Goal: Task Accomplishment & Management: Manage account settings

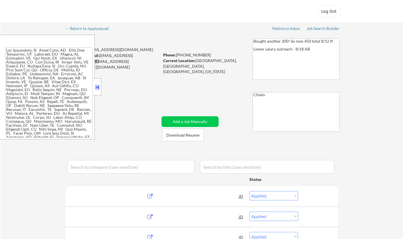
select select ""applied""
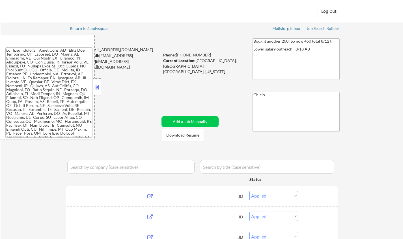
select select ""applied""
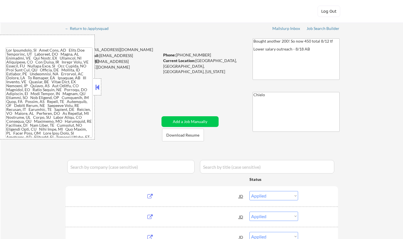
select select ""applied""
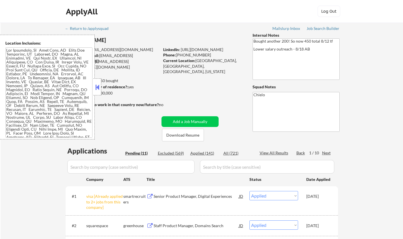
select select ""pending""
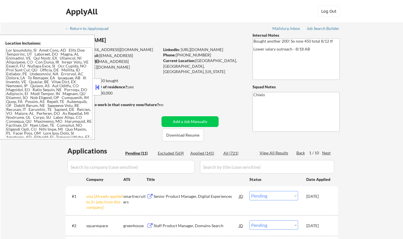
select select ""pending""
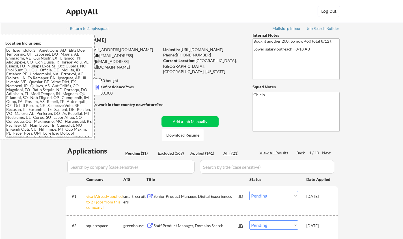
select select ""pending""
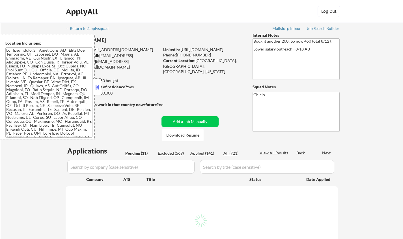
select select ""pending""
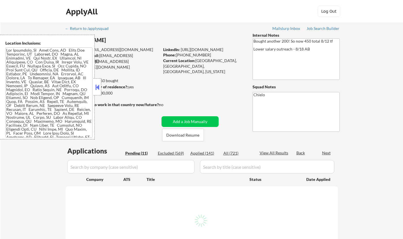
select select ""pending""
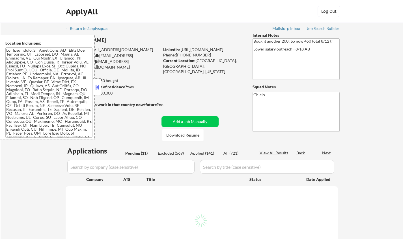
select select ""pending""
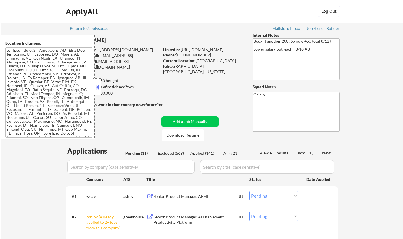
click at [98, 88] on button at bounding box center [97, 87] width 6 height 8
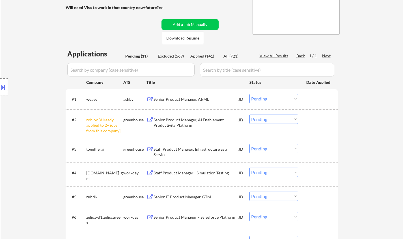
scroll to position [113, 0]
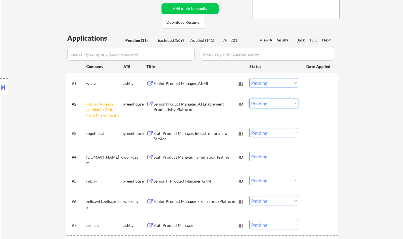
drag, startPoint x: 273, startPoint y: 105, endPoint x: 275, endPoint y: 108, distance: 3.1
click at [273, 105] on select "Choose an option... Pending Applied Excluded (Questions) Excluded (Expired) Exc…" at bounding box center [273, 103] width 49 height 9
click at [249, 99] on select "Choose an option... Pending Applied Excluded (Questions) Excluded (Expired) Exc…" at bounding box center [273, 103] width 49 height 9
select select ""pending""
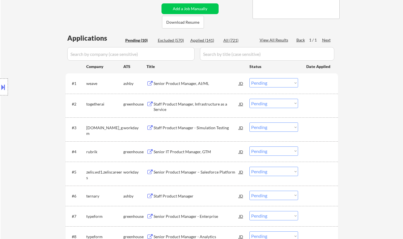
click at [185, 84] on div "Senior Product Manager, AI/ML" at bounding box center [196, 84] width 85 height 6
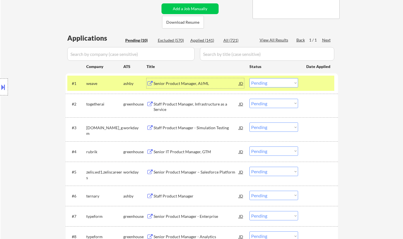
click at [277, 83] on select "Choose an option... Pending Applied Excluded (Questions) Excluded (Expired) Exc…" at bounding box center [273, 82] width 49 height 9
click at [249, 78] on select "Choose an option... Pending Applied Excluded (Questions) Excluded (Expired) Exc…" at bounding box center [273, 82] width 49 height 9
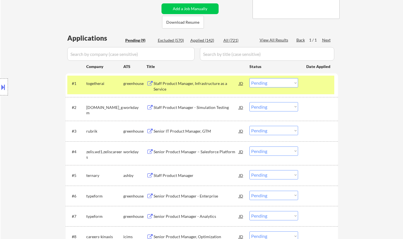
click at [181, 83] on div "Staff Product Manager, Infrastructure as a Service" at bounding box center [196, 86] width 85 height 11
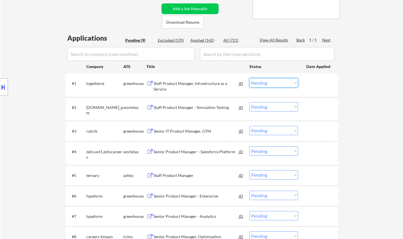
drag, startPoint x: 278, startPoint y: 81, endPoint x: 279, endPoint y: 87, distance: 6.2
click at [278, 81] on select "Choose an option... Pending Applied Excluded (Questions) Excluded (Expired) Exc…" at bounding box center [273, 82] width 49 height 9
click at [249, 78] on select "Choose an option... Pending Applied Excluded (Questions) Excluded (Expired) Exc…" at bounding box center [273, 82] width 49 height 9
select select ""pending""
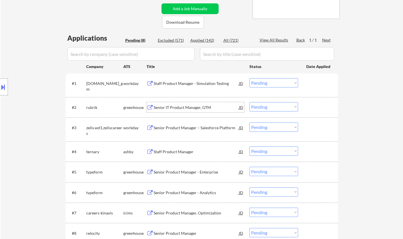
click at [174, 109] on div "Senior IT Product Manager, GTM" at bounding box center [196, 108] width 85 height 6
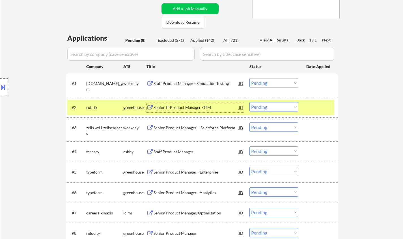
click at [277, 108] on select "Choose an option... Pending Applied Excluded (Questions) Excluded (Expired) Exc…" at bounding box center [273, 106] width 49 height 9
click at [249, 102] on select "Choose an option... Pending Applied Excluded (Questions) Excluded (Expired) Exc…" at bounding box center [273, 106] width 49 height 9
select select ""pending""
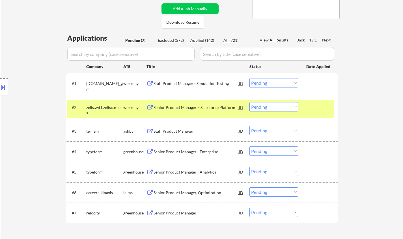
click at [179, 131] on div "Staff Product Manager" at bounding box center [196, 132] width 85 height 6
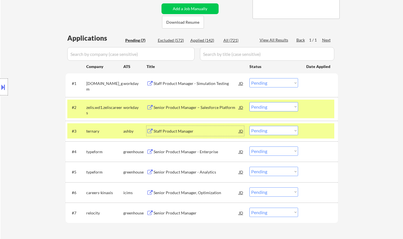
drag, startPoint x: 258, startPoint y: 128, endPoint x: 262, endPoint y: 134, distance: 7.0
click at [258, 128] on select "Choose an option... Pending Applied Excluded (Questions) Excluded (Expired) Exc…" at bounding box center [273, 130] width 49 height 9
click at [249, 126] on select "Choose an option... Pending Applied Excluded (Questions) Excluded (Expired) Exc…" at bounding box center [273, 130] width 49 height 9
select select ""pending""
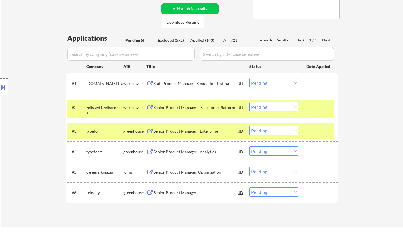
click at [171, 194] on div "Senior Product Manager" at bounding box center [196, 193] width 85 height 6
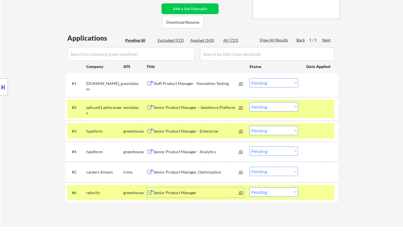
click at [267, 193] on select "Choose an option... Pending Applied Excluded (Questions) Excluded (Expired) Exc…" at bounding box center [273, 192] width 49 height 9
select select ""excluded__salary_""
click at [249, 188] on select "Choose an option... Pending Applied Excluded (Questions) Excluded (Expired) Exc…" at bounding box center [273, 192] width 49 height 9
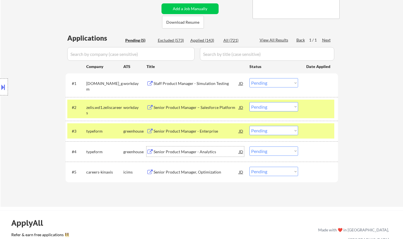
click at [189, 152] on div "Senior Product Manager - Analytics" at bounding box center [196, 152] width 85 height 6
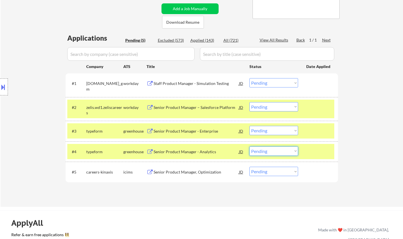
drag, startPoint x: 274, startPoint y: 152, endPoint x: 283, endPoint y: 155, distance: 10.1
click at [274, 152] on select "Choose an option... Pending Applied Excluded (Questions) Excluded (Expired) Exc…" at bounding box center [273, 151] width 49 height 9
click at [249, 147] on select "Choose an option... Pending Applied Excluded (Questions) Excluded (Expired) Exc…" at bounding box center [273, 151] width 49 height 9
select select ""pending""
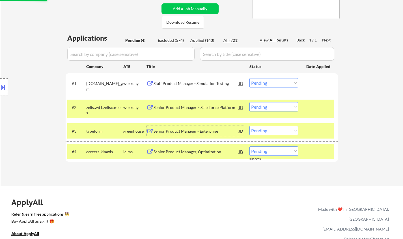
click at [199, 133] on div "Senior Product Manager - Enterprise" at bounding box center [196, 132] width 85 height 6
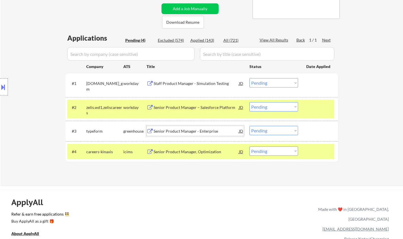
drag, startPoint x: 284, startPoint y: 131, endPoint x: 290, endPoint y: 135, distance: 7.0
click at [284, 131] on select "Choose an option... Pending Applied Excluded (Questions) Excluded (Expired) Exc…" at bounding box center [273, 130] width 49 height 9
click at [249, 126] on select "Choose an option... Pending Applied Excluded (Questions) Excluded (Expired) Exc…" at bounding box center [273, 130] width 49 height 9
select select ""pending""
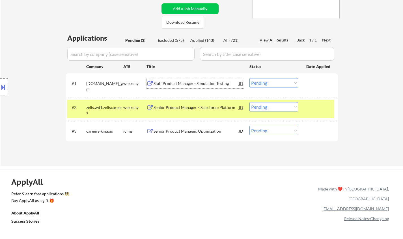
click at [182, 82] on div "Staff Product Manager - Simulation Testing" at bounding box center [196, 84] width 85 height 6
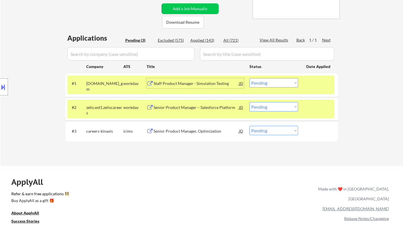
click at [282, 81] on select "Choose an option... Pending Applied Excluded (Questions) Excluded (Expired) Exc…" at bounding box center [273, 82] width 49 height 9
click at [249, 78] on select "Choose an option... Pending Applied Excluded (Questions) Excluded (Expired) Exc…" at bounding box center [273, 82] width 49 height 9
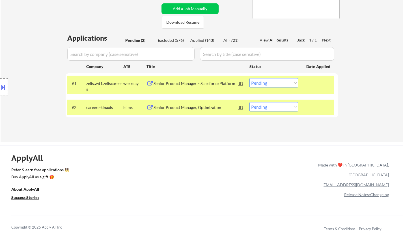
click at [286, 131] on div "Applications Pending (2) Excluded (576) Applied (143) All (721) View All Result…" at bounding box center [202, 82] width 272 height 98
click at [189, 83] on div "Senior Product Manager – Salesforce Platform" at bounding box center [196, 84] width 85 height 6
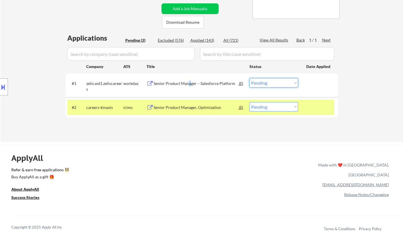
click at [267, 84] on select "Choose an option... Pending Applied Excluded (Questions) Excluded (Expired) Exc…" at bounding box center [273, 82] width 49 height 9
click at [249, 78] on select "Choose an option... Pending Applied Excluded (Questions) Excluded (Expired) Exc…" at bounding box center [273, 82] width 49 height 9
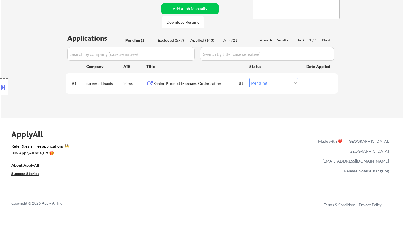
click at [193, 84] on div "Senior Product Manager, Optimization" at bounding box center [196, 84] width 85 height 6
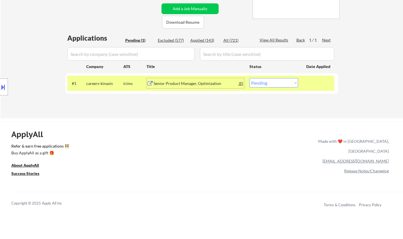
drag, startPoint x: 284, startPoint y: 83, endPoint x: 286, endPoint y: 87, distance: 4.5
click at [284, 83] on select "Choose an option... Pending Applied Excluded (Questions) Excluded (Expired) Exc…" at bounding box center [273, 82] width 49 height 9
select select ""excluded__bad_match_""
click at [249, 78] on select "Choose an option... Pending Applied Excluded (Questions) Excluded (Expired) Exc…" at bounding box center [273, 82] width 49 height 9
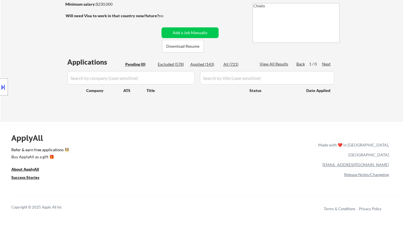
scroll to position [57, 0]
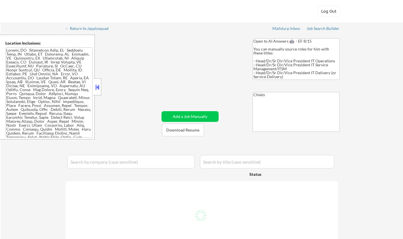
select select ""pending""
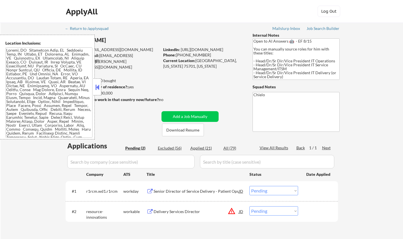
click at [98, 87] on button at bounding box center [97, 87] width 6 height 8
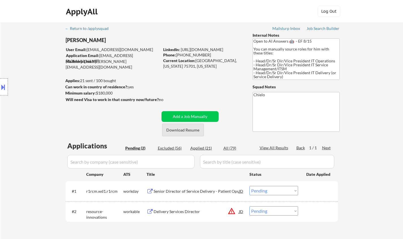
click at [183, 130] on button "Download Resume" at bounding box center [183, 130] width 42 height 13
click at [188, 193] on div "Senior Director of Service Delivery - Patient Ops" at bounding box center [196, 192] width 85 height 6
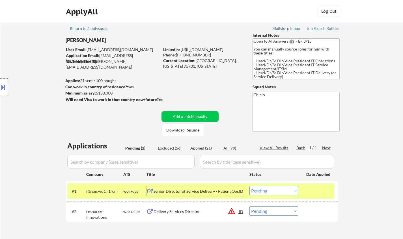
click at [290, 186] on select "Choose an option... Pending Applied Excluded (Questions) Excluded (Expired) Exc…" at bounding box center [273, 190] width 49 height 9
click at [249, 186] on select "Choose an option... Pending Applied Excluded (Questions) Excluded (Expired) Exc…" at bounding box center [273, 190] width 49 height 9
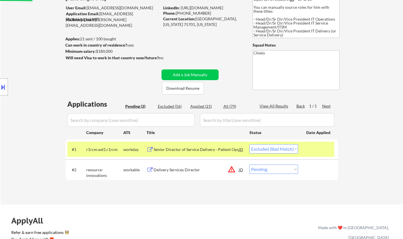
scroll to position [57, 0]
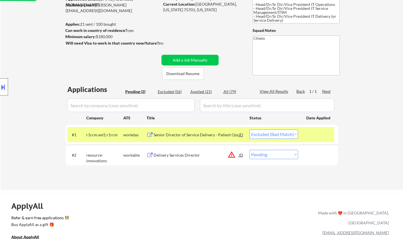
click at [1, 79] on div at bounding box center [4, 87] width 8 height 17
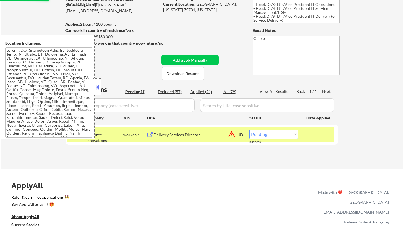
click at [239, 136] on div "JD" at bounding box center [241, 135] width 6 height 10
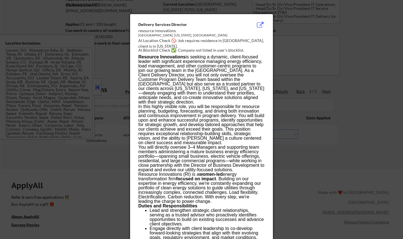
click at [344, 180] on div at bounding box center [201, 119] width 403 height 239
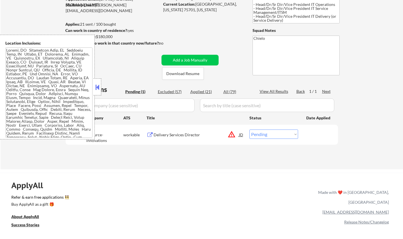
drag, startPoint x: 281, startPoint y: 133, endPoint x: 284, endPoint y: 137, distance: 5.3
click at [281, 133] on select "Choose an option... Pending Applied Excluded (Questions) Excluded (Expired) Exc…" at bounding box center [273, 134] width 49 height 9
select select ""excluded__location_""
click at [249, 130] on select "Choose an option... Pending Applied Excluded (Questions) Excluded (Expired) Exc…" at bounding box center [273, 134] width 49 height 9
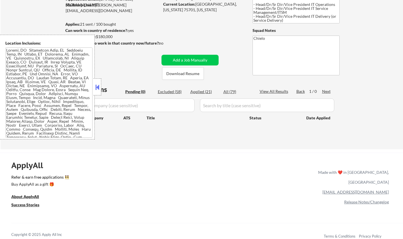
click at [96, 87] on button at bounding box center [97, 87] width 6 height 8
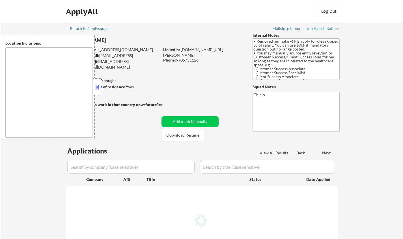
type textarea "Denver, CO Lakewood, CO Englewood, CO Wheat Ridge, CO Arvada, CO Littleton, CO …"
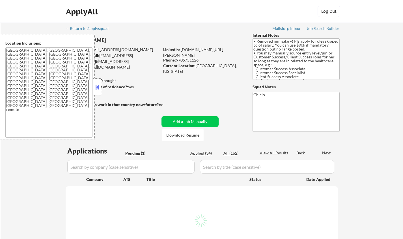
click at [96, 88] on button at bounding box center [97, 87] width 6 height 8
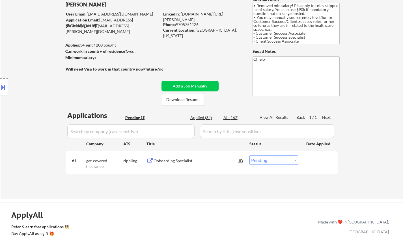
scroll to position [57, 0]
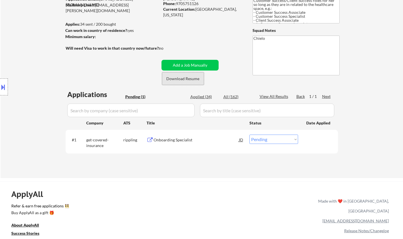
click at [175, 79] on button "Download Resume" at bounding box center [183, 78] width 42 height 13
click at [175, 139] on div "Onboarding Specialist" at bounding box center [196, 140] width 85 height 6
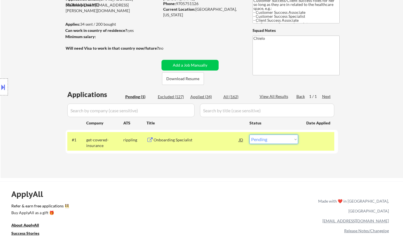
drag, startPoint x: 273, startPoint y: 137, endPoint x: 278, endPoint y: 142, distance: 7.0
click at [273, 137] on select "Choose an option... Pending Applied Excluded (Questions) Excluded (Expired) Exc…" at bounding box center [273, 139] width 49 height 9
select select ""applied""
click at [249, 135] on select "Choose an option... Pending Applied Excluded (Questions) Excluded (Expired) Exc…" at bounding box center [273, 139] width 49 height 9
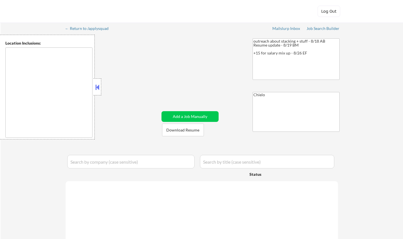
type textarea "[GEOGRAPHIC_DATA], [GEOGRAPHIC_DATA] [GEOGRAPHIC_DATA], [GEOGRAPHIC_DATA] [GEOG…"
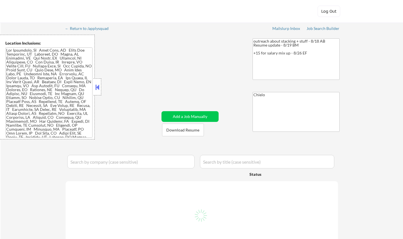
select select ""pending""
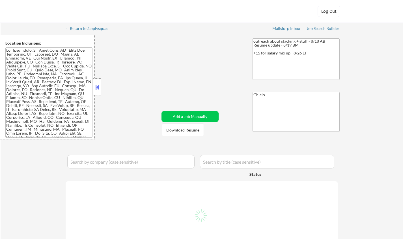
select select ""pending""
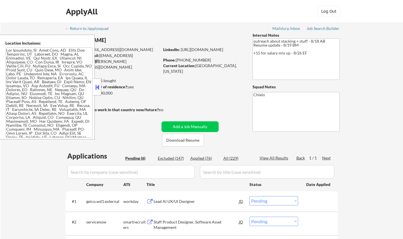
click at [96, 87] on button at bounding box center [97, 87] width 6 height 8
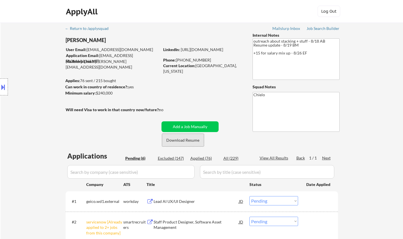
click at [181, 140] on button "Download Resume" at bounding box center [183, 140] width 42 height 13
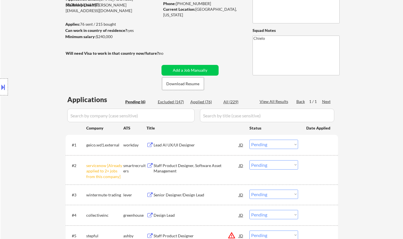
scroll to position [113, 0]
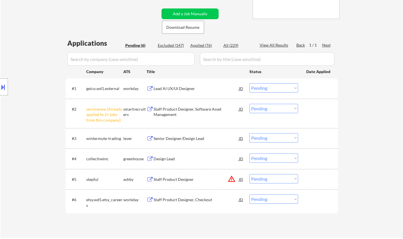
click at [276, 107] on select "Choose an option... Pending Applied Excluded (Questions) Excluded (Expired) Exc…" at bounding box center [273, 108] width 49 height 9
click at [249, 104] on select "Choose an option... Pending Applied Excluded (Questions) Excluded (Expired) Exc…" at bounding box center [273, 108] width 49 height 9
click at [4, 85] on button at bounding box center [3, 87] width 6 height 9
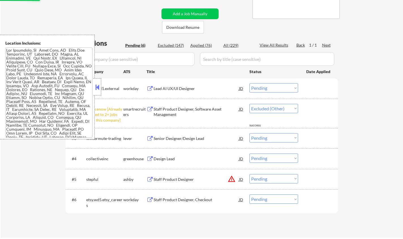
select select ""pending""
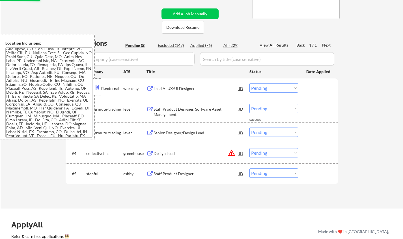
scroll to position [22, 0]
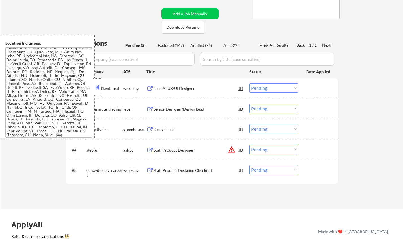
click at [242, 151] on div "JD" at bounding box center [241, 150] width 6 height 10
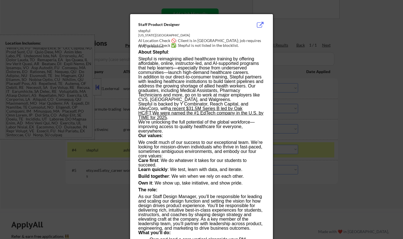
click at [344, 154] on div at bounding box center [201, 119] width 403 height 239
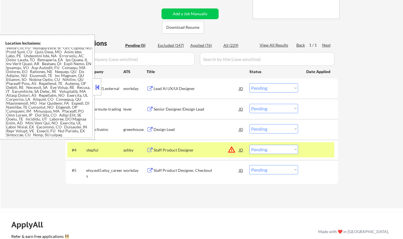
click at [273, 146] on select "Choose an option... Pending Applied Excluded (Questions) Excluded (Expired) Exc…" at bounding box center [273, 149] width 49 height 9
click at [249, 145] on select "Choose an option... Pending Applied Excluded (Questions) Excluded (Expired) Exc…" at bounding box center [273, 149] width 49 height 9
click at [98, 89] on button at bounding box center [97, 87] width 6 height 8
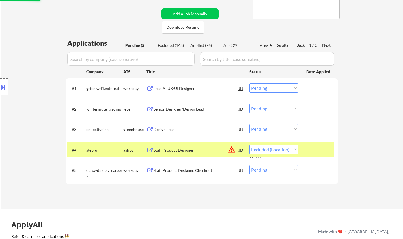
select select ""pending""
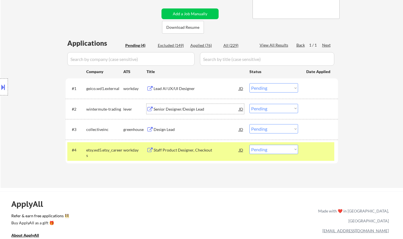
click at [162, 112] on div "Senior Designer/Design Lead" at bounding box center [196, 110] width 85 height 6
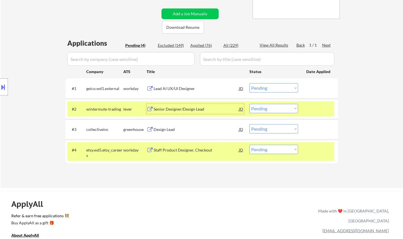
click at [268, 110] on select "Choose an option... Pending Applied Excluded (Questions) Excluded (Expired) Exc…" at bounding box center [273, 108] width 49 height 9
click at [249, 104] on select "Choose an option... Pending Applied Excluded (Questions) Excluded (Expired) Exc…" at bounding box center [273, 108] width 49 height 9
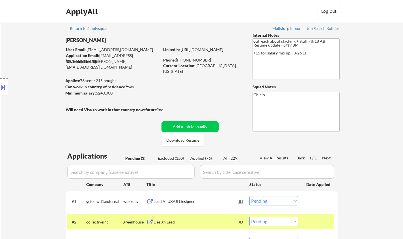
scroll to position [85, 0]
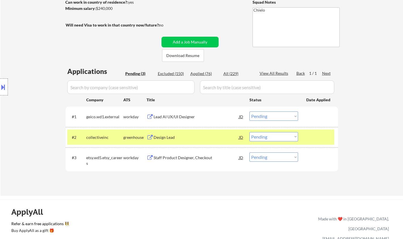
click at [164, 137] on div "Design Lead" at bounding box center [196, 138] width 85 height 6
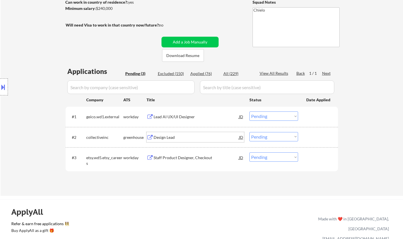
click at [280, 135] on select "Choose an option... Pending Applied Excluded (Questions) Excluded (Expired) Exc…" at bounding box center [273, 136] width 49 height 9
click at [249, 132] on select "Choose an option... Pending Applied Excluded (Questions) Excluded (Expired) Exc…" at bounding box center [273, 136] width 49 height 9
select select ""pending""
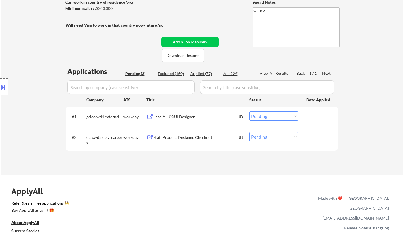
click at [173, 117] on div "Lead AI UX/UI Designer" at bounding box center [196, 117] width 85 height 6
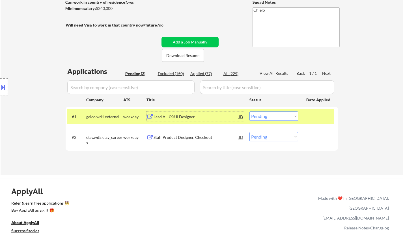
drag, startPoint x: 279, startPoint y: 113, endPoint x: 286, endPoint y: 119, distance: 9.4
click at [279, 113] on select "Choose an option... Pending Applied Excluded (Questions) Excluded (Expired) Exc…" at bounding box center [273, 116] width 49 height 9
click at [249, 112] on select "Choose an option... Pending Applied Excluded (Questions) Excluded (Expired) Exc…" at bounding box center [273, 116] width 49 height 9
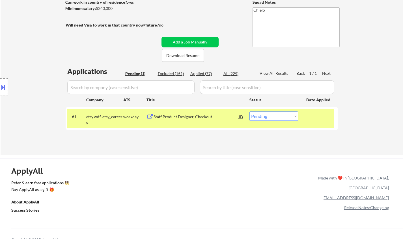
scroll to position [0, 0]
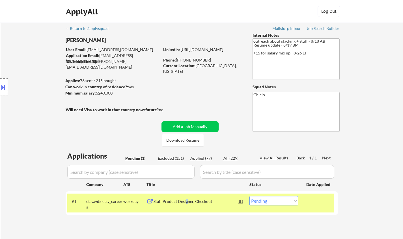
drag, startPoint x: 187, startPoint y: 206, endPoint x: 183, endPoint y: 201, distance: 6.2
click at [185, 204] on div "Staff Product Designer, Checkout" at bounding box center [196, 201] width 85 height 10
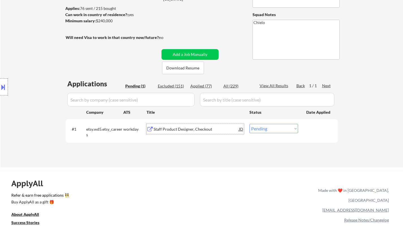
scroll to position [85, 0]
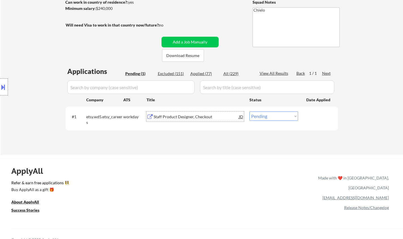
drag, startPoint x: 265, startPoint y: 116, endPoint x: 269, endPoint y: 121, distance: 6.8
click at [265, 116] on select "Choose an option... Pending Applied Excluded (Questions) Excluded (Expired) Exc…" at bounding box center [273, 116] width 49 height 9
select select ""applied""
click at [249, 112] on select "Choose an option... Pending Applied Excluded (Questions) Excluded (Expired) Exc…" at bounding box center [273, 116] width 49 height 9
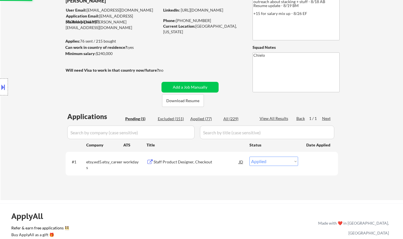
scroll to position [28, 0]
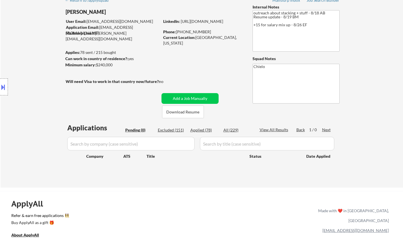
click at [202, 129] on div "Applied (78)" at bounding box center [204, 131] width 28 height 6
select select ""applied""
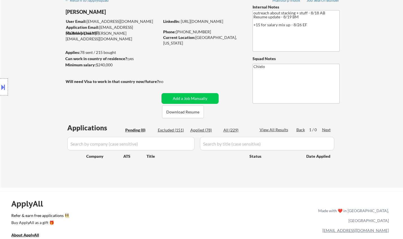
select select ""applied""
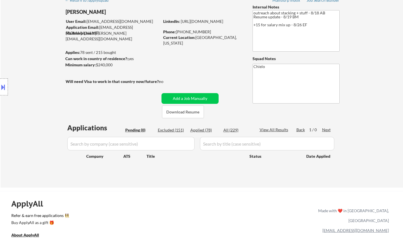
select select ""applied""
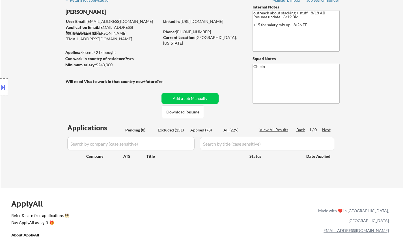
select select ""applied""
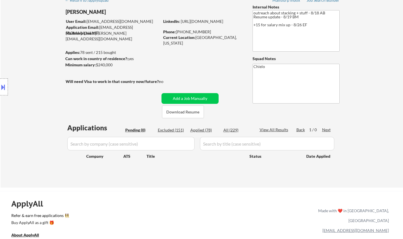
select select ""applied""
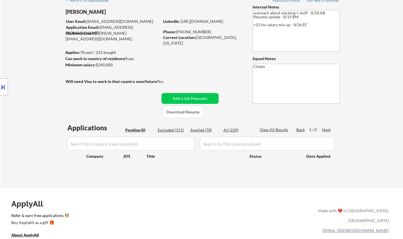
select select ""applied""
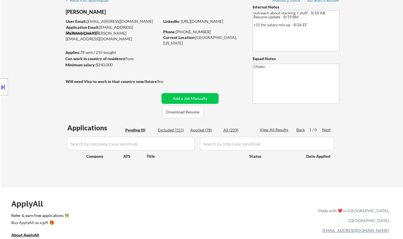
select select ""applied""
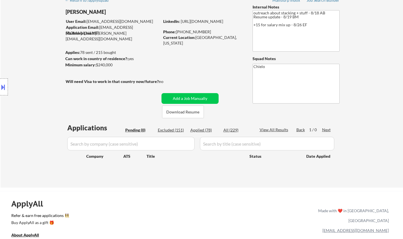
select select ""applied""
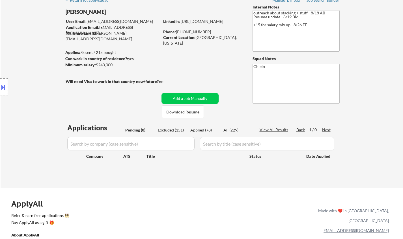
select select ""applied""
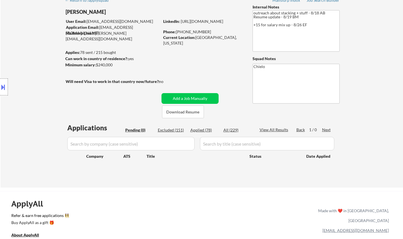
select select ""applied""
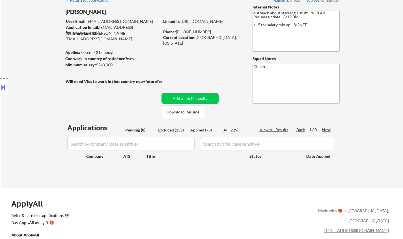
select select ""applied""
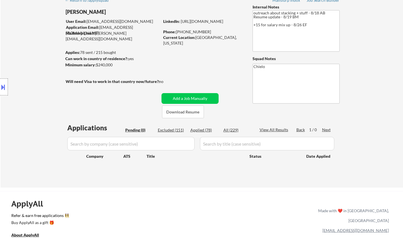
select select ""applied""
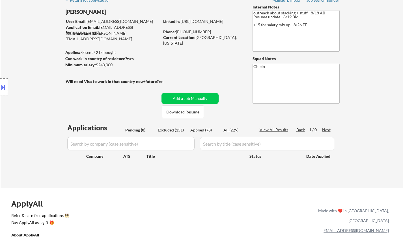
select select ""applied""
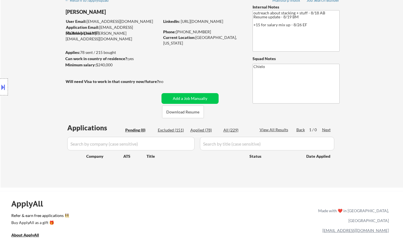
select select ""applied""
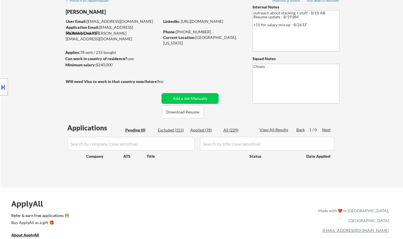
select select ""applied""
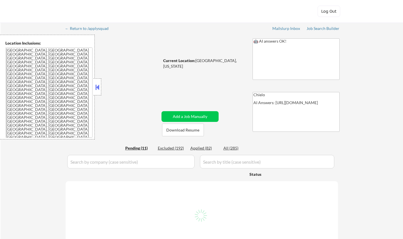
select select ""pending""
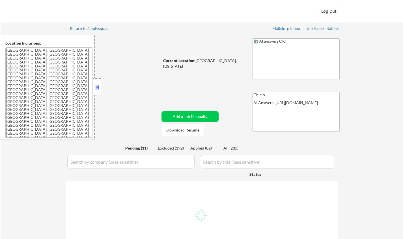
select select ""pending""
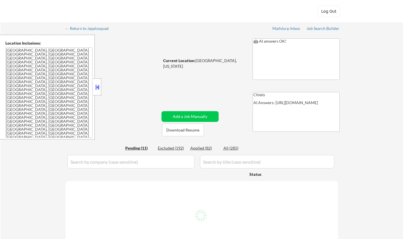
select select ""pending""
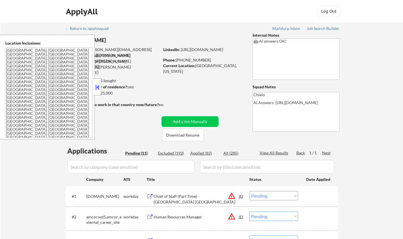
click at [98, 89] on button at bounding box center [97, 87] width 6 height 8
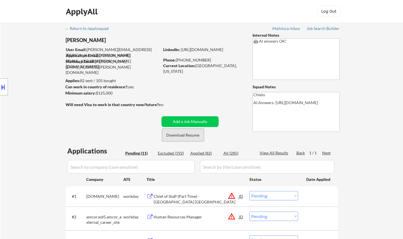
click at [185, 139] on button "Download Resume" at bounding box center [183, 135] width 42 height 13
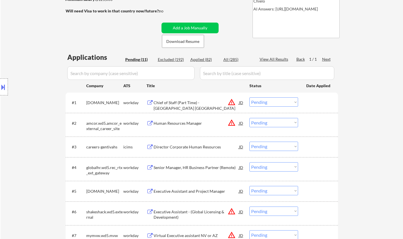
scroll to position [85, 0]
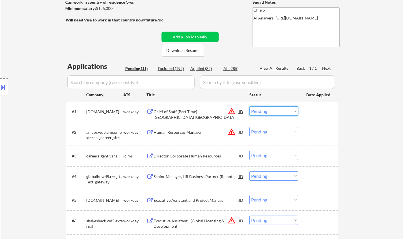
drag, startPoint x: 273, startPoint y: 110, endPoint x: 274, endPoint y: 114, distance: 4.4
click at [273, 110] on select "Choose an option... Pending Applied Excluded (Questions) Excluded (Expired) Exc…" at bounding box center [273, 111] width 49 height 9
click at [249, 107] on select "Choose an option... Pending Applied Excluded (Questions) Excluded (Expired) Exc…" at bounding box center [273, 111] width 49 height 9
select select ""pending""
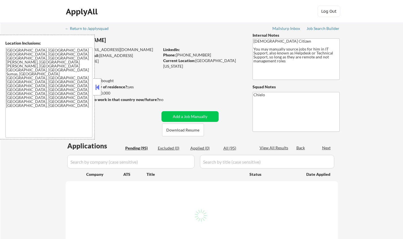
click at [95, 90] on button at bounding box center [97, 87] width 6 height 8
click at [99, 85] on button at bounding box center [97, 87] width 6 height 8
click at [96, 85] on button at bounding box center [97, 87] width 6 height 8
click at [97, 87] on button at bounding box center [97, 87] width 6 height 8
select select ""pending""
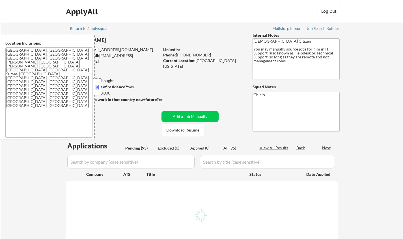
select select ""pending""
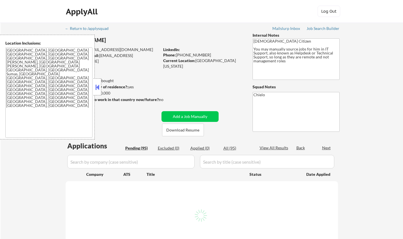
select select ""pending""
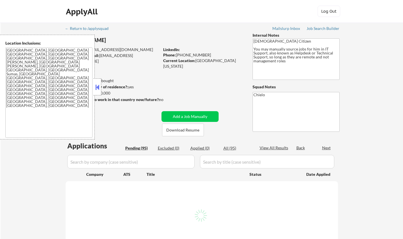
select select ""pending""
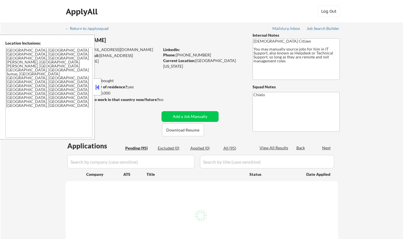
select select ""pending""
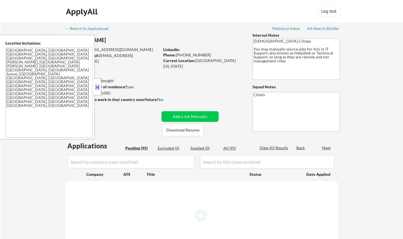
select select ""pending""
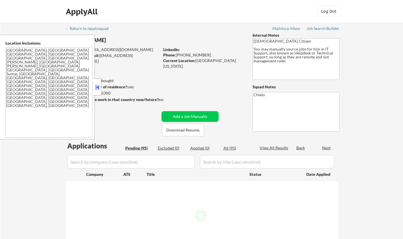
select select ""pending""
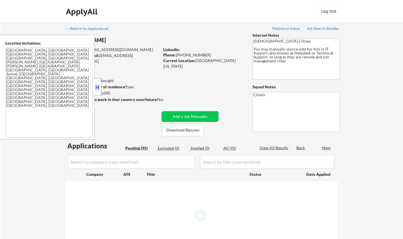
select select ""pending""
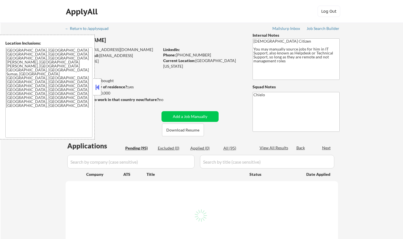
select select ""pending""
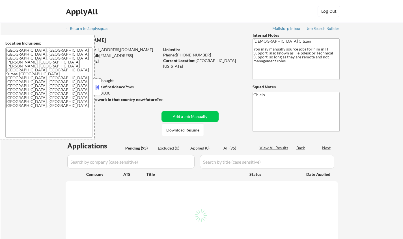
select select ""pending""
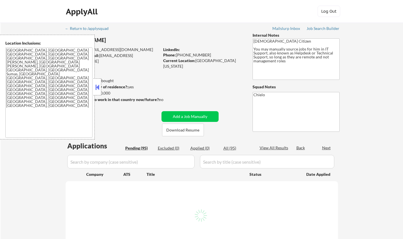
select select ""pending""
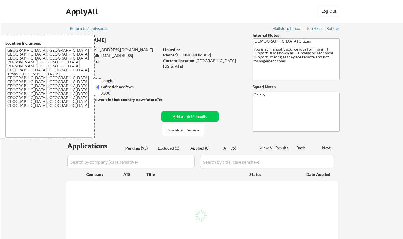
select select ""pending""
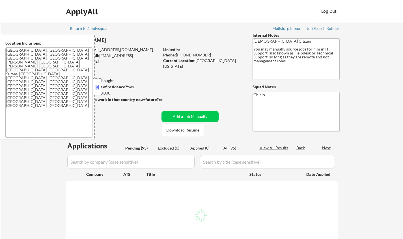
select select ""pending""
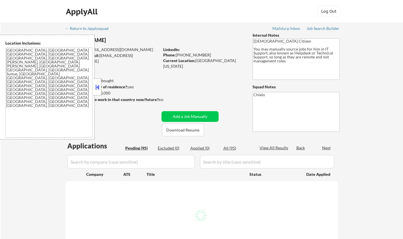
select select ""pending""
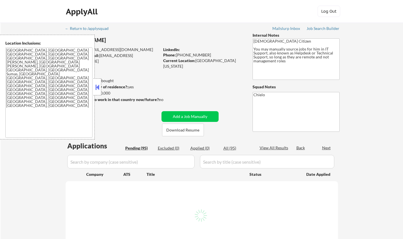
select select ""pending""
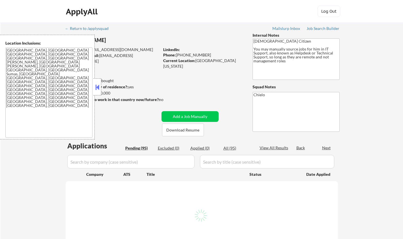
select select ""pending""
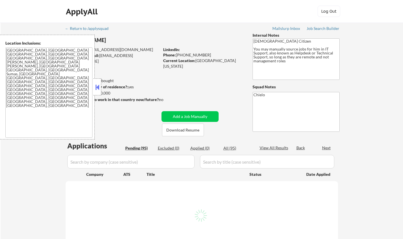
select select ""pending""
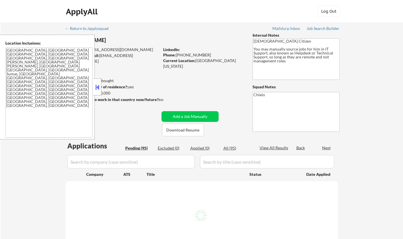
select select ""pending""
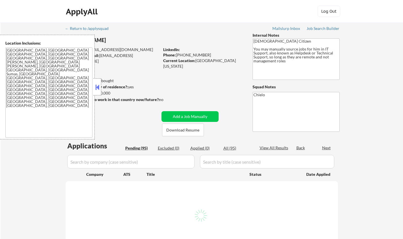
select select ""pending""
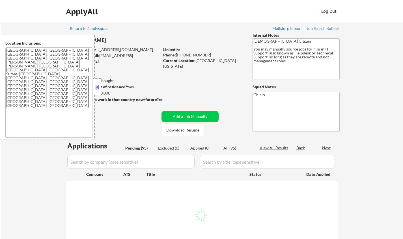
select select ""pending""
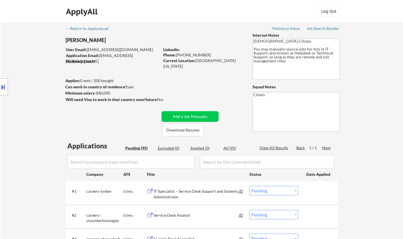
drag, startPoint x: 66, startPoint y: 38, endPoint x: 103, endPoint y: 42, distance: 37.5
click at [100, 40] on div "Location Inclusions: [GEOGRAPHIC_DATA], [GEOGRAPHIC_DATA] [GEOGRAPHIC_DATA], [G…" at bounding box center [50, 87] width 101 height 105
drag, startPoint x: 101, startPoint y: 41, endPoint x: 69, endPoint y: 40, distance: 31.9
click at [69, 40] on body "← Return to /applysquad Mailslurp Inbox Job Search Builder Kevin Schaeffer II U…" at bounding box center [201, 119] width 403 height 239
click at [54, 38] on div "Location Inclusions: [GEOGRAPHIC_DATA], [GEOGRAPHIC_DATA] [GEOGRAPHIC_DATA], [G…" at bounding box center [50, 87] width 101 height 105
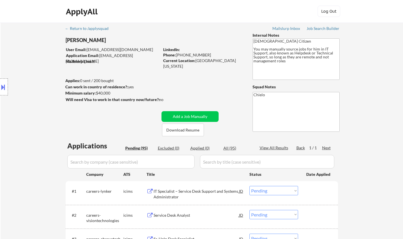
drag, startPoint x: 65, startPoint y: 39, endPoint x: 100, endPoint y: 40, distance: 35.4
click at [100, 40] on div "Location Inclusions: [GEOGRAPHIC_DATA], [GEOGRAPHIC_DATA] [GEOGRAPHIC_DATA], [G…" at bounding box center [50, 87] width 101 height 105
drag, startPoint x: 102, startPoint y: 41, endPoint x: 73, endPoint y: 39, distance: 29.5
click at [73, 39] on body "← Return to /applysquad Mailslurp Inbox Job Search Builder Kevin Schaeffer II U…" at bounding box center [201, 119] width 403 height 239
click at [61, 35] on div "Location Inclusions: [GEOGRAPHIC_DATA], [GEOGRAPHIC_DATA] [GEOGRAPHIC_DATA], [G…" at bounding box center [50, 87] width 101 height 105
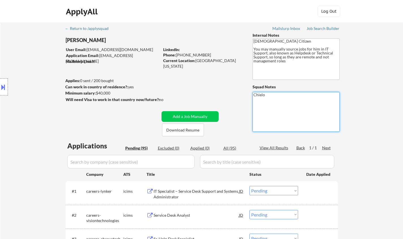
drag, startPoint x: 64, startPoint y: 33, endPoint x: 94, endPoint y: 39, distance: 30.7
click at [91, 39] on body "← Return to /applysquad Mailslurp Inbox Job Search Builder Kevin Schaeffer II U…" at bounding box center [201, 119] width 403 height 239
drag, startPoint x: 115, startPoint y: 39, endPoint x: 71, endPoint y: 38, distance: 44.1
click at [71, 38] on body "← Return to /applysquad Mailslurp Inbox Job Search Builder Kevin Schaeffer II U…" at bounding box center [201, 119] width 403 height 239
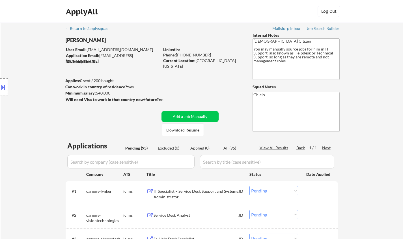
drag, startPoint x: 106, startPoint y: 41, endPoint x: 101, endPoint y: 39, distance: 5.0
click at [101, 39] on div "Kevin Schaeffer II" at bounding box center [124, 40] width 116 height 7
click at [106, 41] on div "Kevin Schaeffer II" at bounding box center [124, 40] width 116 height 7
drag, startPoint x: 106, startPoint y: 41, endPoint x: 71, endPoint y: 38, distance: 35.1
click at [71, 38] on body "← Return to /applysquad Mailslurp Inbox Job Search Builder Kevin Schaeffer II U…" at bounding box center [201, 119] width 403 height 239
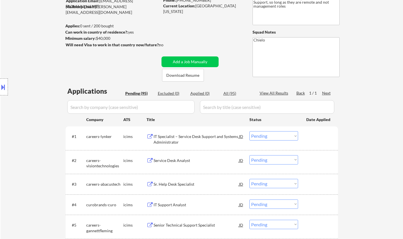
scroll to position [113, 0]
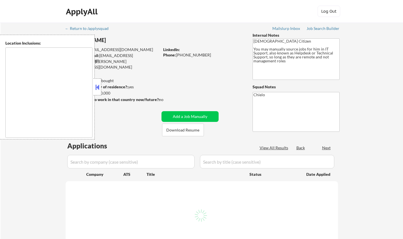
type textarea "[GEOGRAPHIC_DATA], [GEOGRAPHIC_DATA] [GEOGRAPHIC_DATA], [GEOGRAPHIC_DATA] [GEOG…"
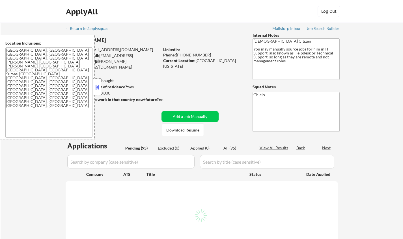
select select ""pending""
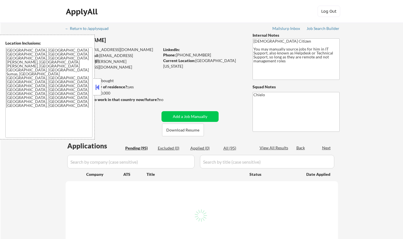
select select ""pending""
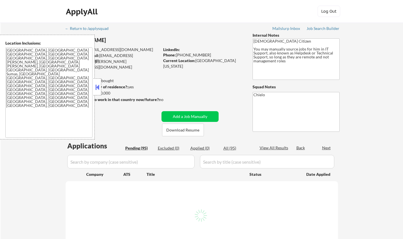
select select ""pending""
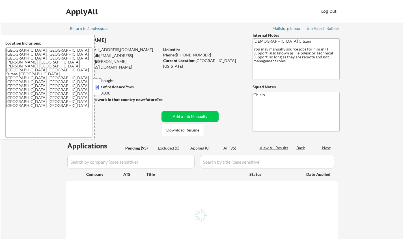
select select ""pending""
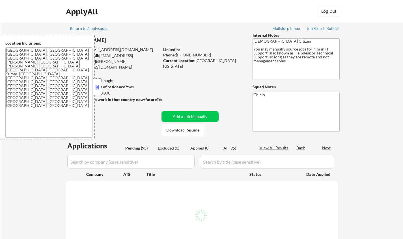
select select ""pending""
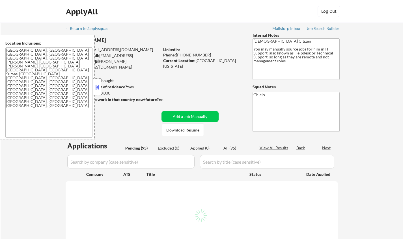
select select ""pending""
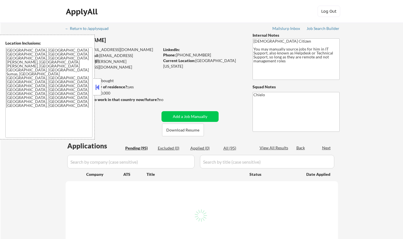
select select ""pending""
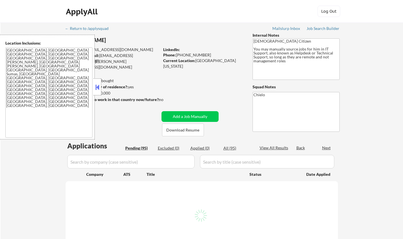
select select ""pending""
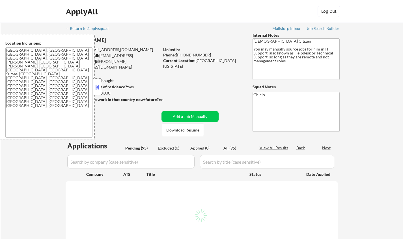
select select ""pending""
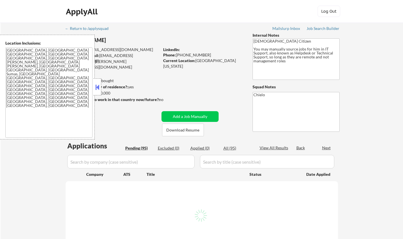
select select ""pending""
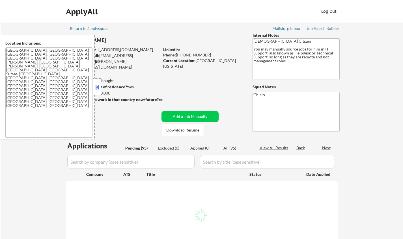
select select ""pending""
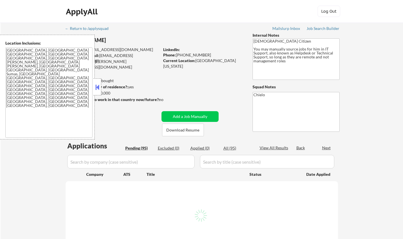
select select ""pending""
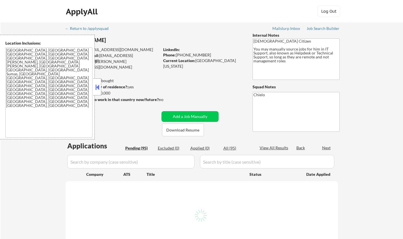
select select ""pending""
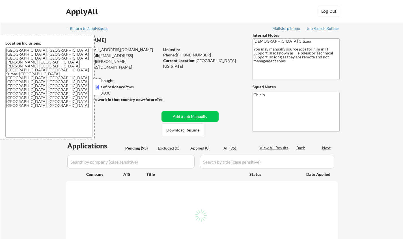
select select ""pending""
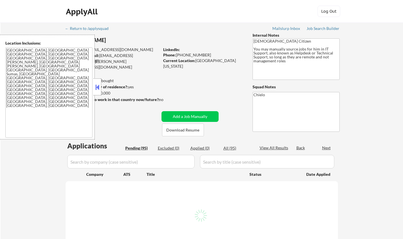
select select ""pending""
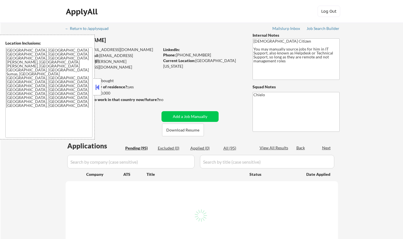
select select ""pending""
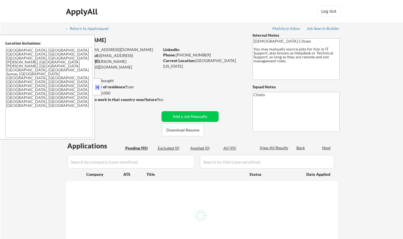
select select ""pending""
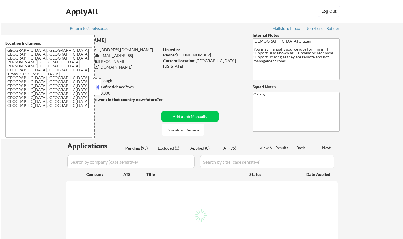
select select ""pending""
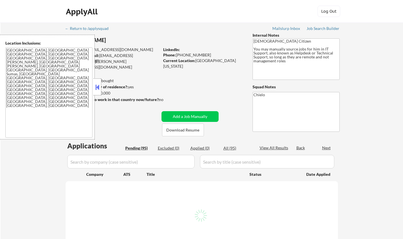
select select ""pending""
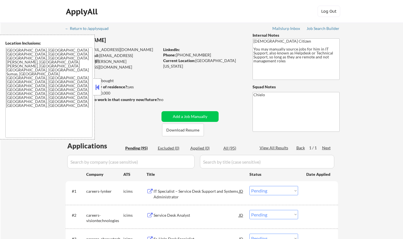
click at [99, 87] on button at bounding box center [97, 87] width 6 height 8
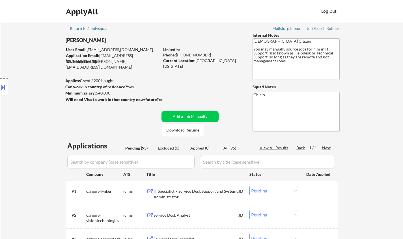
click at [0, 91] on button at bounding box center [3, 87] width 6 height 9
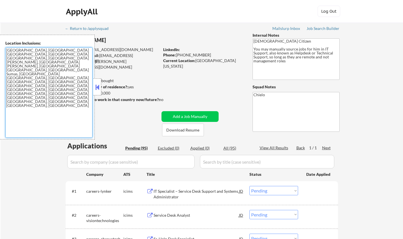
drag, startPoint x: 22, startPoint y: 74, endPoint x: 0, endPoint y: 47, distance: 34.4
click at [0, 47] on div "Location Inclusions: [GEOGRAPHIC_DATA], [GEOGRAPHIC_DATA] [GEOGRAPHIC_DATA], [G…" at bounding box center [47, 87] width 95 height 105
click at [99, 87] on button at bounding box center [97, 87] width 6 height 8
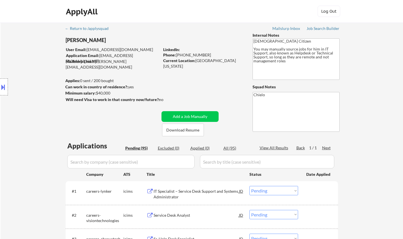
scroll to position [294, 0]
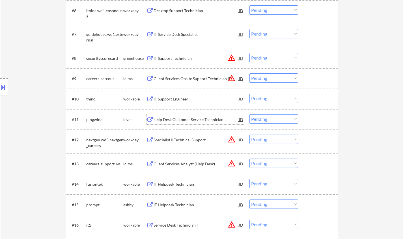
click at [190, 120] on div "Help Desk Customer Service Technician" at bounding box center [196, 120] width 85 height 6
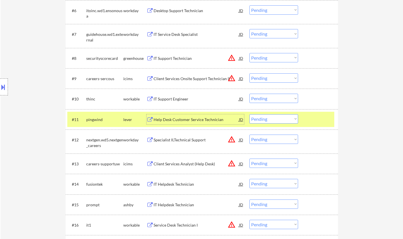
click at [262, 118] on select "Choose an option... Pending Applied Excluded (Questions) Excluded (Expired) Exc…" at bounding box center [273, 119] width 49 height 9
click at [249, 115] on select "Choose an option... Pending Applied Excluded (Questions) Excluded (Expired) Exc…" at bounding box center [273, 119] width 49 height 9
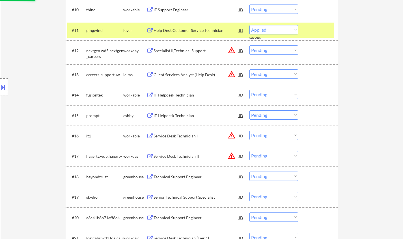
select select ""pending""
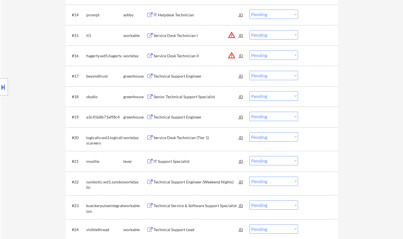
click at [179, 95] on div "Senior Technical Support Specialist" at bounding box center [196, 97] width 85 height 6
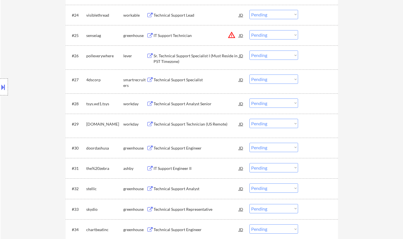
scroll to position [718, 0]
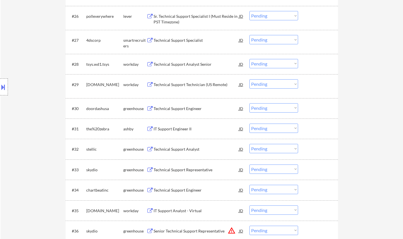
click at [178, 150] on div "Technical Support Analyst" at bounding box center [196, 150] width 85 height 6
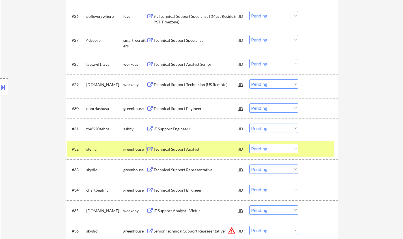
click at [277, 147] on select "Choose an option... Pending Applied Excluded (Questions) Excluded (Expired) Exc…" at bounding box center [273, 148] width 49 height 9
click at [249, 144] on select "Choose an option... Pending Applied Excluded (Questions) Excluded (Expired) Exc…" at bounding box center [273, 148] width 49 height 9
select select ""pending""
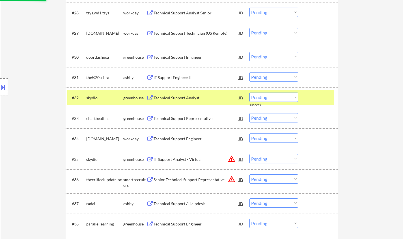
scroll to position [831, 0]
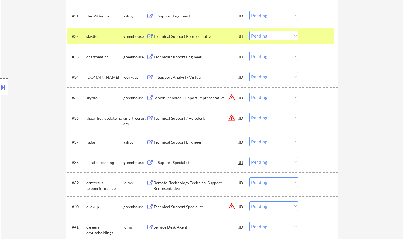
click at [173, 163] on div "IT Support Specialist" at bounding box center [196, 163] width 85 height 6
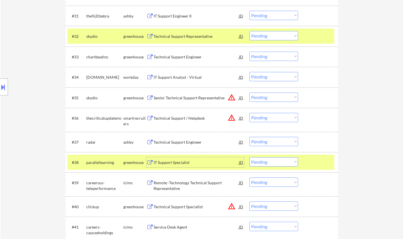
drag, startPoint x: 284, startPoint y: 163, endPoint x: 285, endPoint y: 167, distance: 3.9
click at [284, 163] on select "Choose an option... Pending Applied Excluded (Questions) Excluded (Expired) Exc…" at bounding box center [273, 161] width 49 height 9
click at [249, 157] on select "Choose an option... Pending Applied Excluded (Questions) Excluded (Expired) Exc…" at bounding box center [273, 161] width 49 height 9
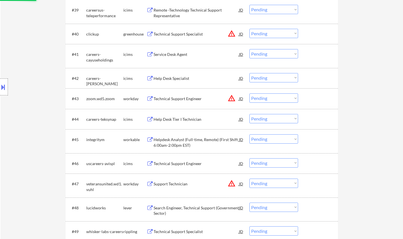
scroll to position [1057, 0]
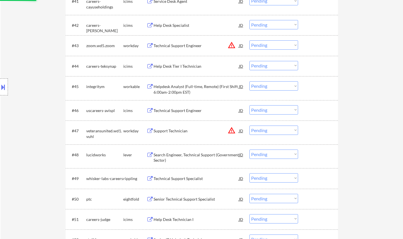
select select ""pending""
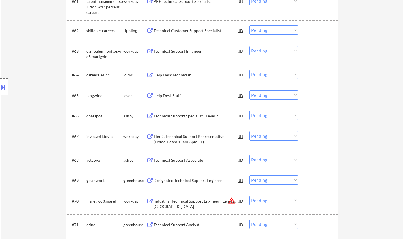
scroll to position [1566, 0]
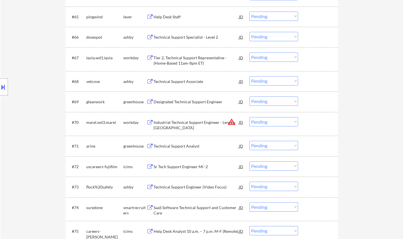
click at [181, 148] on div "Technical Support Analyst" at bounding box center [196, 147] width 85 height 6
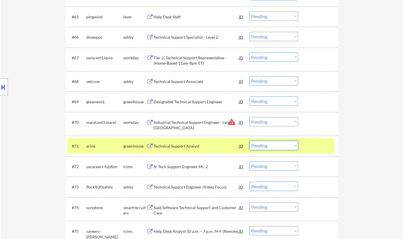
click at [271, 146] on select "Choose an option... Pending Applied Excluded (Questions) Excluded (Expired) Exc…" at bounding box center [273, 145] width 49 height 9
click at [249, 141] on select "Choose an option... Pending Applied Excluded (Questions) Excluded (Expired) Exc…" at bounding box center [273, 145] width 49 height 9
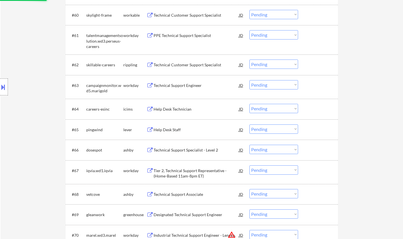
select select ""pending""
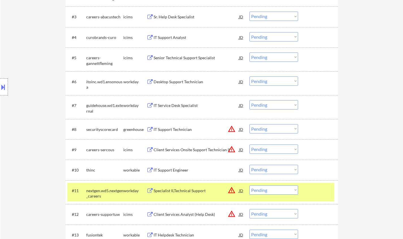
scroll to position [254, 0]
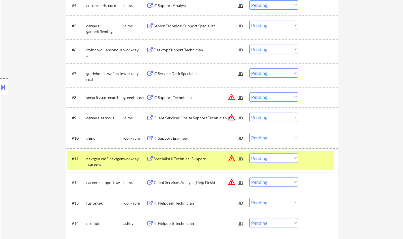
click at [241, 96] on div "JD" at bounding box center [241, 97] width 6 height 10
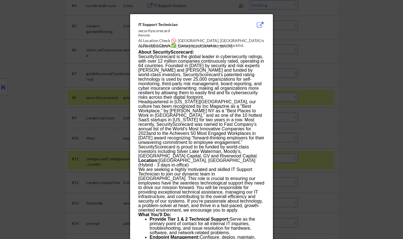
click at [9, 86] on div at bounding box center [201, 119] width 403 height 239
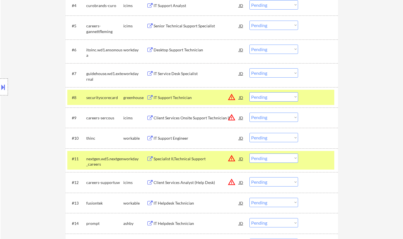
click at [0, 90] on button at bounding box center [3, 87] width 6 height 9
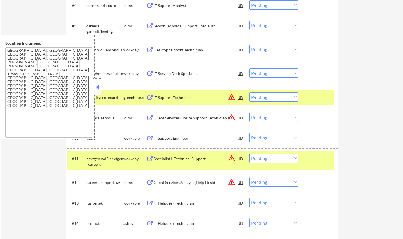
click at [100, 91] on button at bounding box center [97, 87] width 6 height 8
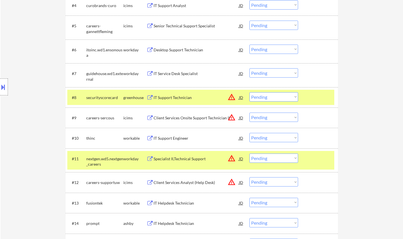
click at [266, 95] on select "Choose an option... Pending Applied Excluded (Questions) Excluded (Expired) Exc…" at bounding box center [273, 96] width 49 height 9
click at [249, 92] on select "Choose an option... Pending Applied Excluded (Questions) Excluded (Expired) Exc…" at bounding box center [273, 96] width 49 height 9
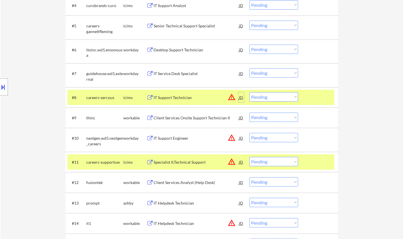
click at [241, 99] on div "JD" at bounding box center [241, 97] width 6 height 10
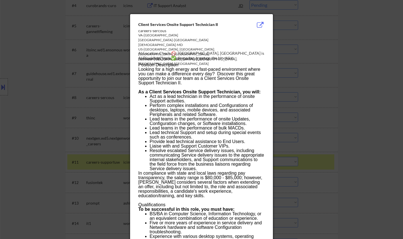
click at [311, 155] on div at bounding box center [201, 119] width 403 height 239
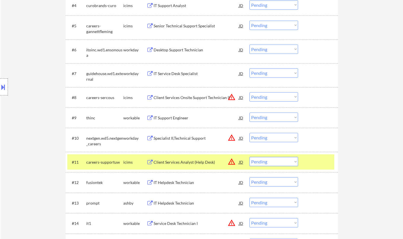
click at [269, 98] on select "Choose an option... Pending Applied Excluded (Questions) Excluded (Expired) Exc…" at bounding box center [273, 96] width 49 height 9
click at [249, 92] on select "Choose an option... Pending Applied Excluded (Questions) Excluded (Expired) Exc…" at bounding box center [273, 96] width 49 height 9
select select ""pending""
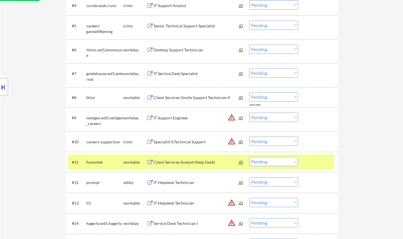
scroll to position [283, 0]
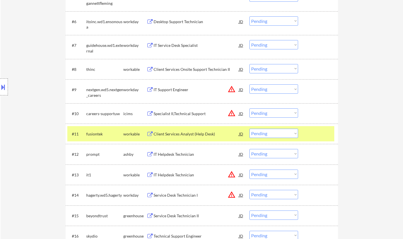
click at [241, 89] on div "JD" at bounding box center [241, 90] width 6 height 10
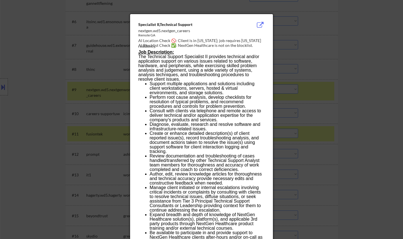
click at [328, 160] on div at bounding box center [201, 119] width 403 height 239
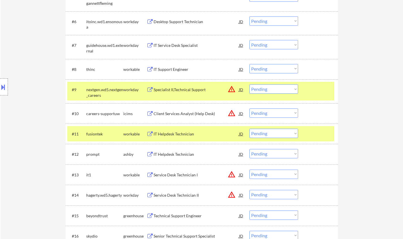
click at [268, 90] on select "Choose an option... Pending Applied Excluded (Questions) Excluded (Expired) Exc…" at bounding box center [273, 89] width 49 height 9
click at [249, 85] on select "Choose an option... Pending Applied Excluded (Questions) Excluded (Expired) Exc…" at bounding box center [273, 89] width 49 height 9
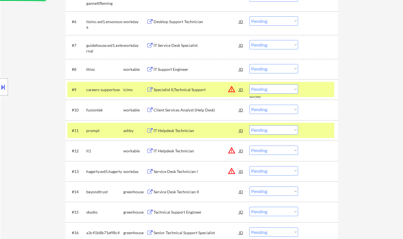
click at [242, 91] on div "JD" at bounding box center [241, 90] width 6 height 10
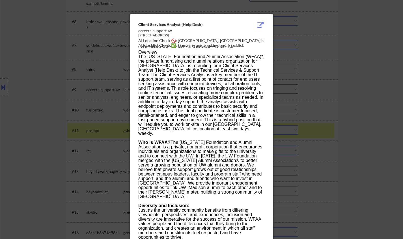
click at [385, 102] on div at bounding box center [201, 119] width 403 height 239
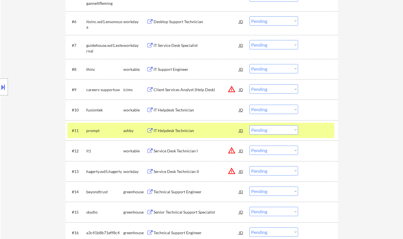
drag, startPoint x: 278, startPoint y: 87, endPoint x: 287, endPoint y: 92, distance: 10.9
click at [278, 87] on select "Choose an option... Pending Applied Excluded (Questions) Excluded (Expired) Exc…" at bounding box center [273, 89] width 49 height 9
click at [249, 85] on select "Choose an option... Pending Applied Excluded (Questions) Excluded (Expired) Exc…" at bounding box center [273, 89] width 49 height 9
select select ""pending""
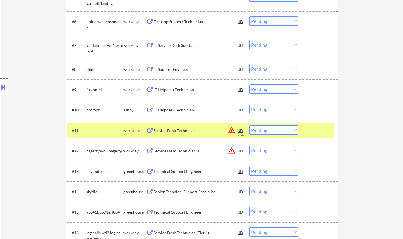
click at [239, 131] on div "JD" at bounding box center [241, 131] width 6 height 10
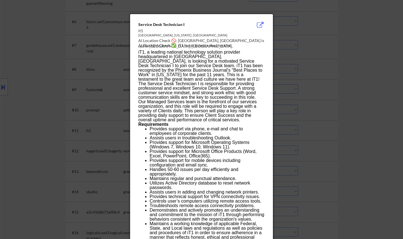
click at [351, 163] on div at bounding box center [201, 119] width 403 height 239
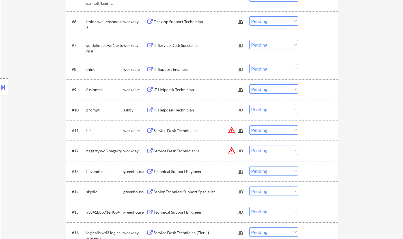
click at [280, 132] on select "Choose an option... Pending Applied Excluded (Questions) Excluded (Expired) Exc…" at bounding box center [273, 130] width 49 height 9
click at [249, 126] on select "Choose an option... Pending Applied Excluded (Questions) Excluded (Expired) Exc…" at bounding box center [273, 130] width 49 height 9
select select ""pending""
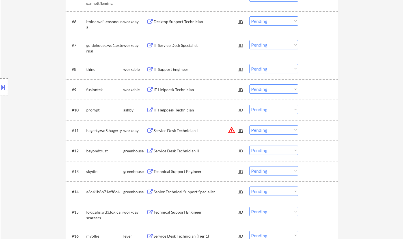
click at [238, 129] on div "JD" at bounding box center [241, 131] width 6 height 10
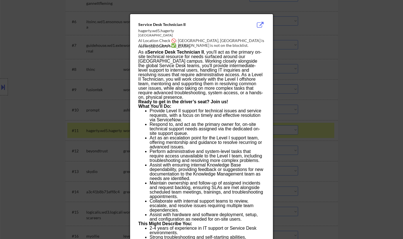
click at [367, 98] on div at bounding box center [201, 119] width 403 height 239
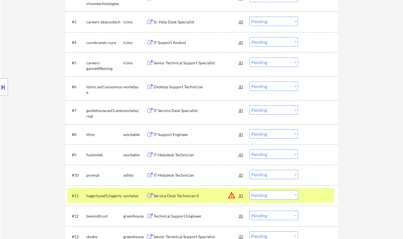
scroll to position [170, 0]
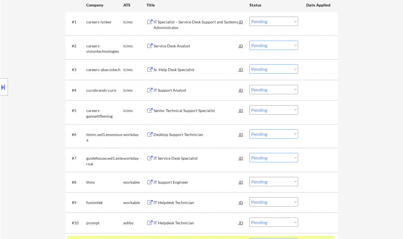
click at [168, 186] on div "IT Support Engineer" at bounding box center [196, 182] width 85 height 10
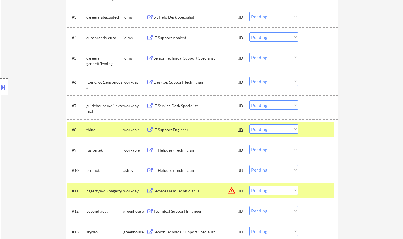
scroll to position [254, 0]
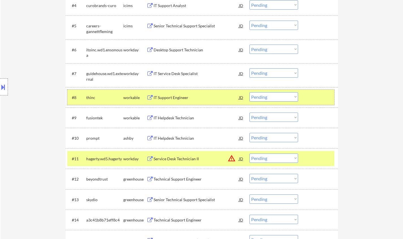
click at [278, 91] on div "#8 thinc workable IT Support Engineer JD warning_amber Choose an option... Pend…" at bounding box center [200, 97] width 267 height 15
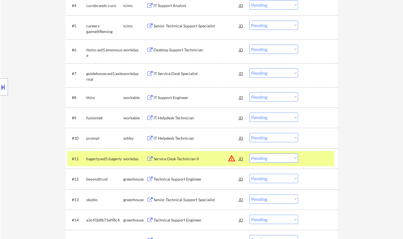
click at [280, 99] on select "Choose an option... Pending Applied Excluded (Questions) Excluded (Expired) Exc…" at bounding box center [273, 96] width 49 height 9
click at [249, 92] on select "Choose an option... Pending Applied Excluded (Questions) Excluded (Expired) Exc…" at bounding box center [273, 96] width 49 height 9
select select ""pending""
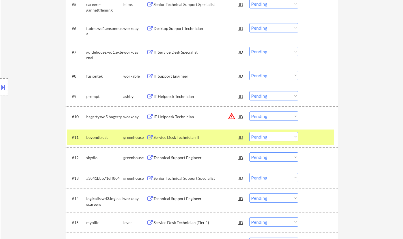
scroll to position [283, 0]
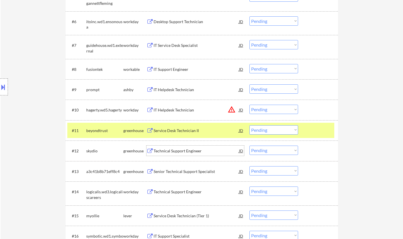
click at [183, 153] on div "Technical Support Engineer" at bounding box center [196, 151] width 85 height 6
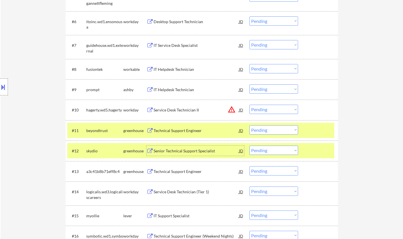
click at [275, 152] on select "Choose an option... Pending Applied Excluded (Questions) Excluded (Expired) Exc…" at bounding box center [273, 150] width 49 height 9
click at [265, 151] on select "Choose an option... Pending Applied Excluded (Questions) Excluded (Expired) Exc…" at bounding box center [273, 150] width 49 height 9
click at [249, 146] on select "Choose an option... Pending Applied Excluded (Questions) Excluded (Expired) Exc…" at bounding box center [273, 150] width 49 height 9
select select ""pending""
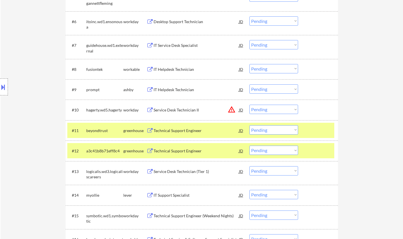
scroll to position [311, 0]
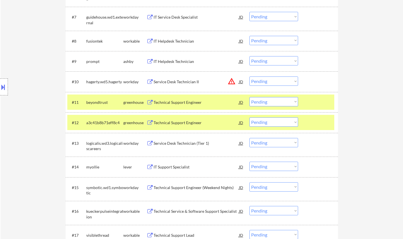
click at [172, 167] on div "IT Support Specialist" at bounding box center [196, 168] width 85 height 6
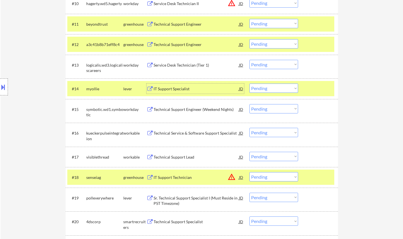
scroll to position [396, 0]
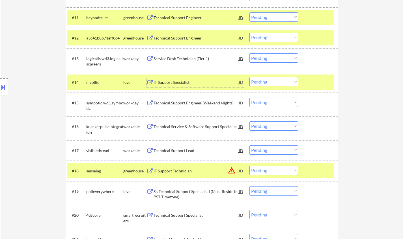
click at [276, 83] on select "Choose an option... Pending Applied Excluded (Questions) Excluded (Expired) Exc…" at bounding box center [273, 81] width 49 height 9
click at [249, 77] on select "Choose an option... Pending Applied Excluded (Questions) Excluded (Expired) Exc…" at bounding box center [273, 81] width 49 height 9
select select ""pending""
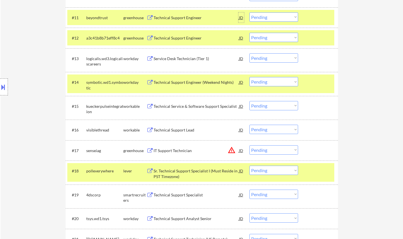
click at [241, 17] on div "JD" at bounding box center [241, 17] width 6 height 10
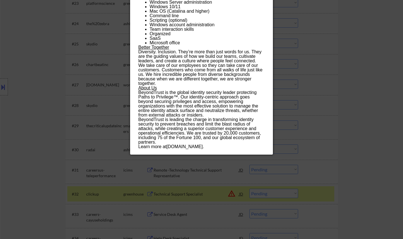
scroll to position [679, 0]
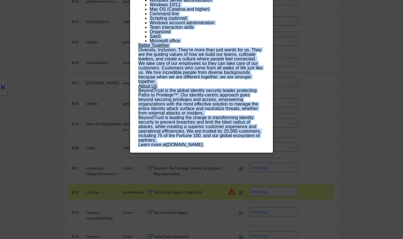
drag, startPoint x: 138, startPoint y: 23, endPoint x: 207, endPoint y: 137, distance: 133.2
copy div "Loremipsu Dolorsi Ametcons adipiscinge Seddoe Tempor Incidi UT Laboreet Dolor ✅…"
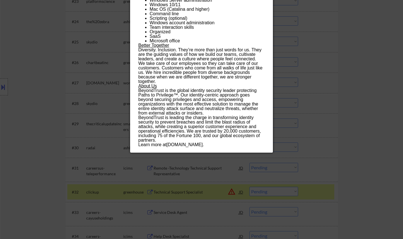
click at [379, 122] on div at bounding box center [201, 119] width 403 height 239
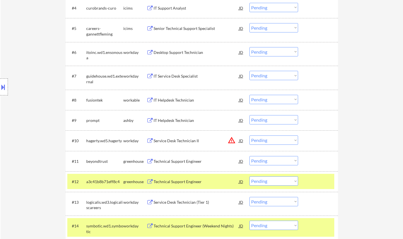
scroll to position [283, 0]
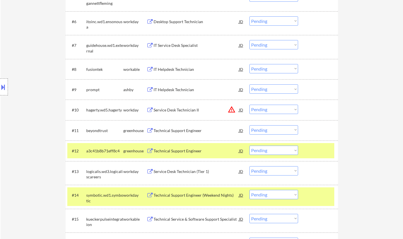
click at [176, 131] on div "Technical Support Engineer" at bounding box center [196, 131] width 85 height 6
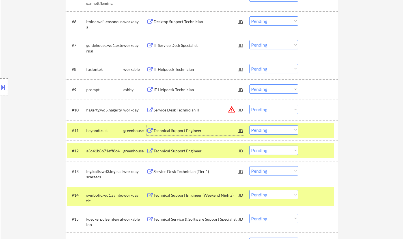
click at [273, 129] on select "Choose an option... Pending Applied Excluded (Questions) Excluded (Expired) Exc…" at bounding box center [273, 130] width 49 height 9
click at [249, 126] on select "Choose an option... Pending Applied Excluded (Questions) Excluded (Expired) Exc…" at bounding box center [273, 130] width 49 height 9
select select ""pending""
